Goal: Obtain resource: Download file/media

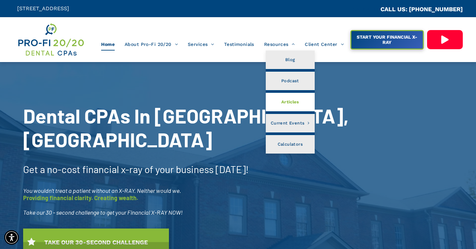
click at [285, 101] on span "Articles" at bounding box center [291, 102] width 18 height 9
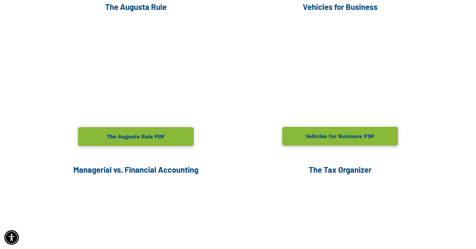
scroll to position [302, 0]
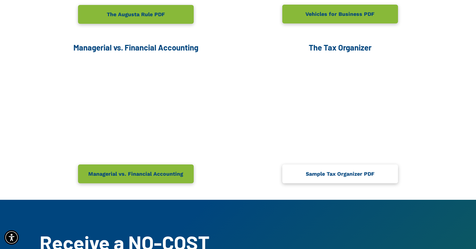
click at [334, 172] on span "Sample Tax Organizer PDF" at bounding box center [340, 174] width 73 height 13
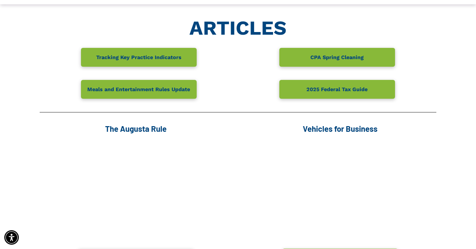
scroll to position [0, 0]
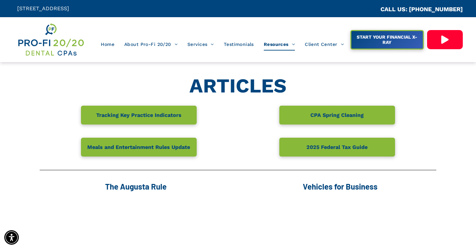
click at [241, 111] on div "CPA Spring Cleaning" at bounding box center [337, 117] width 198 height 22
